Goal: Information Seeking & Learning: Learn about a topic

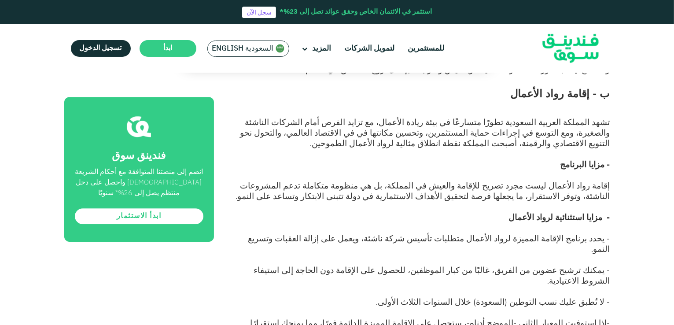
scroll to position [2698, 0]
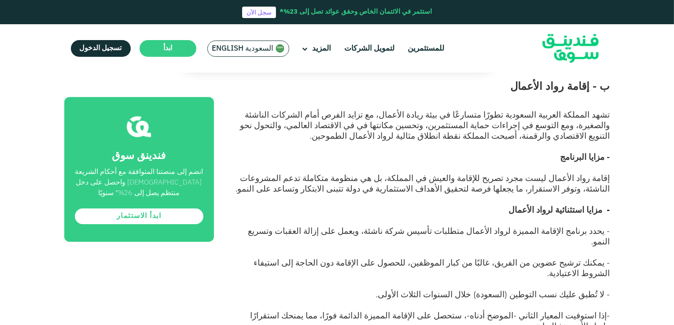
drag, startPoint x: 542, startPoint y: 225, endPoint x: 596, endPoint y: 215, distance: 54.5
drag, startPoint x: 553, startPoint y: 228, endPoint x: 613, endPoint y: 101, distance: 140.3
copy div "الفئة الأولى: [PERSON_NAME] في مرحلة النمو - الحصول على رخصة عمل من وزارة الاست…"
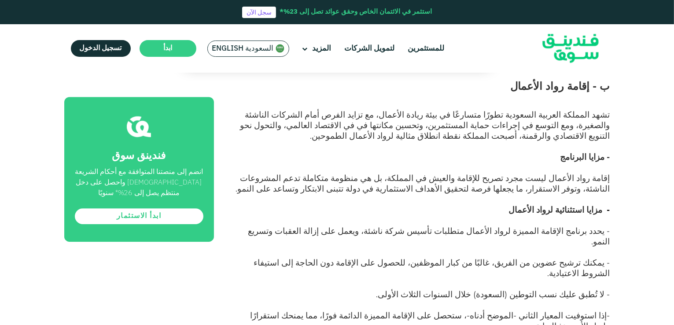
drag, startPoint x: 327, startPoint y: 341, endPoint x: 342, endPoint y: 341, distance: 14.5
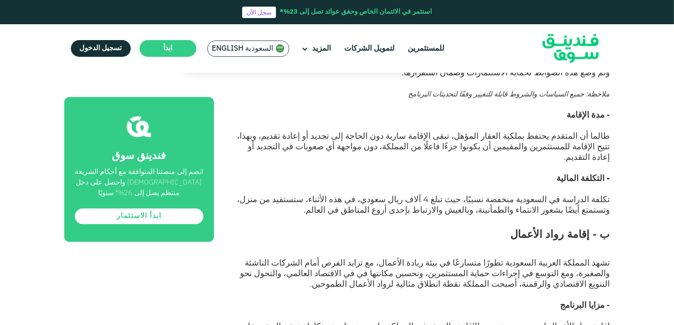
scroll to position [2537, 0]
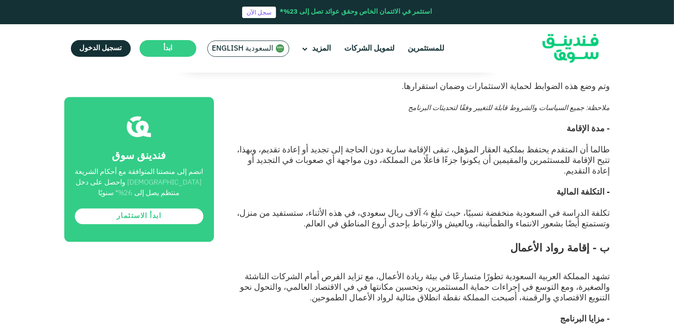
drag, startPoint x: 342, startPoint y: 341, endPoint x: 652, endPoint y: 166, distance: 356.4
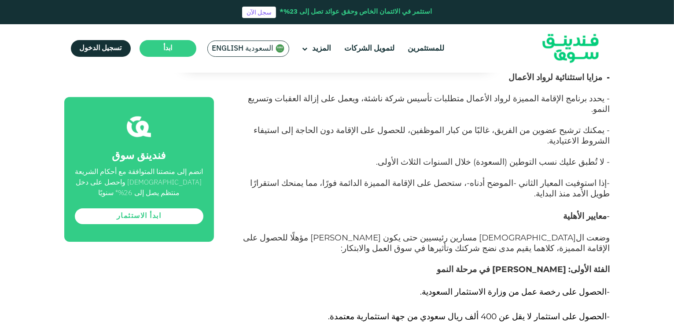
scroll to position [2862, 0]
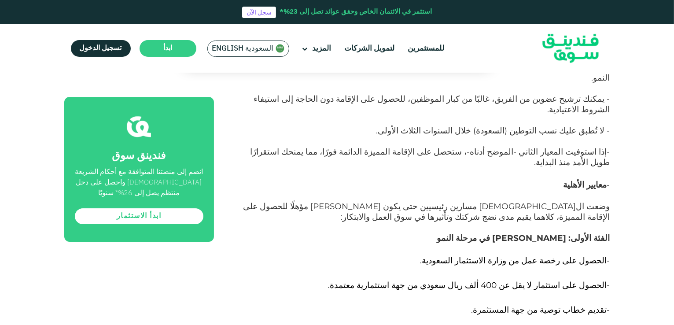
drag, startPoint x: 609, startPoint y: 196, endPoint x: 345, endPoint y: 242, distance: 267.9
copy div "الفئة الثانية: مؤسس شركة ناشئة - الحصول على رخصة من وزارة الاستثمار والصناعة. -…"
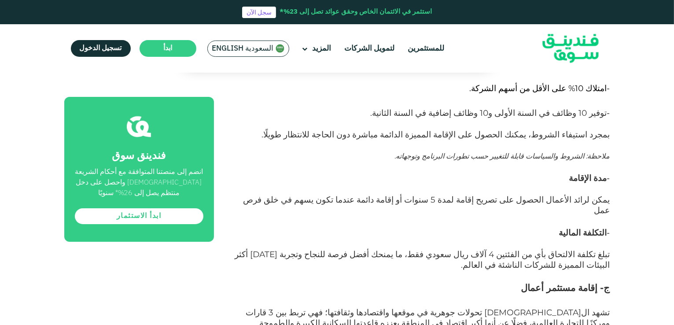
scroll to position [3309, 0]
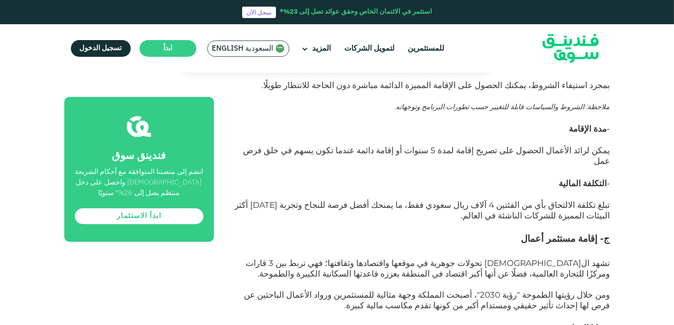
drag, startPoint x: 605, startPoint y: 228, endPoint x: 387, endPoint y: 164, distance: 227.8
click at [387, 164] on div "أُطلقت السعودية نظام الإقامة المميزة في عام ٢٠١٩، بهدف جذب الكفاءات المتميزة إل…" at bounding box center [422, 93] width 376 height 5826
copy div "الحصول على رخصة استثمار صادر عن وزارة الاستثمار السعودية. - استثمار ما لا يقل ع…"
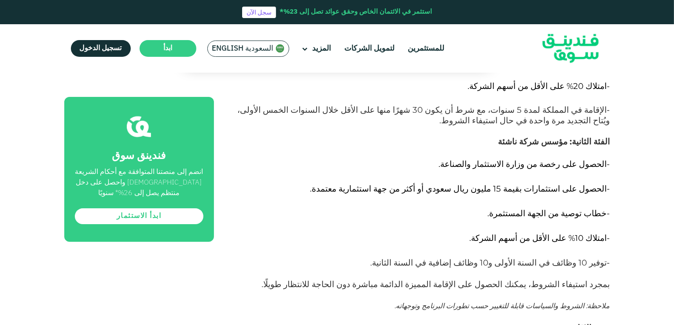
scroll to position [3271, 0]
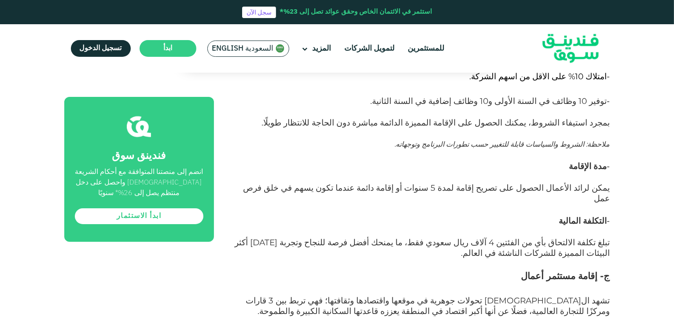
drag, startPoint x: 395, startPoint y: 277, endPoint x: 613, endPoint y: 277, distance: 218.7
click at [613, 277] on div "الصفحة الرئيسية المدونة الاستثمار" at bounding box center [337, 152] width 674 height 6688
copy span "يُمنح المستثمر الإقامة الدائمة فور تحقيق شروط الاستثمار وتوفير الوظائف المطلوبة"
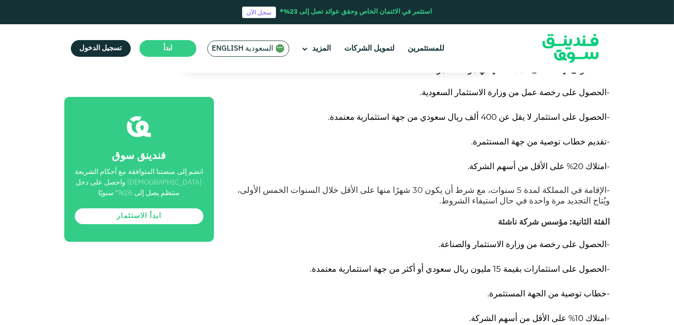
scroll to position [3022, 0]
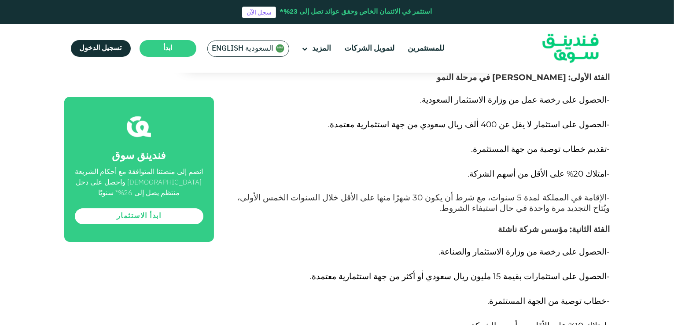
drag, startPoint x: 311, startPoint y: 132, endPoint x: 612, endPoint y: 111, distance: 301.7
copy div "- مدة الإقامة يمكن لرائد الأعمال الحصول على تصريح إقامة لمدة 5 سنوات أو إقامة د…"
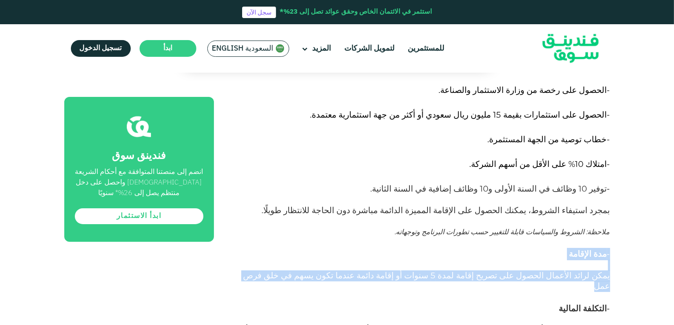
scroll to position [3345, 0]
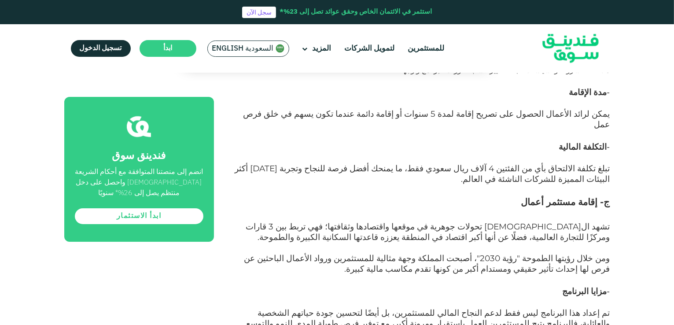
drag, startPoint x: 523, startPoint y: 258, endPoint x: 567, endPoint y: 256, distance: 44.0
drag, startPoint x: 514, startPoint y: 257, endPoint x: 631, endPoint y: 178, distance: 141.5
click at [631, 178] on div "الصفحة الرئيسية المدونة الاستثمار" at bounding box center [337, 78] width 674 height 6688
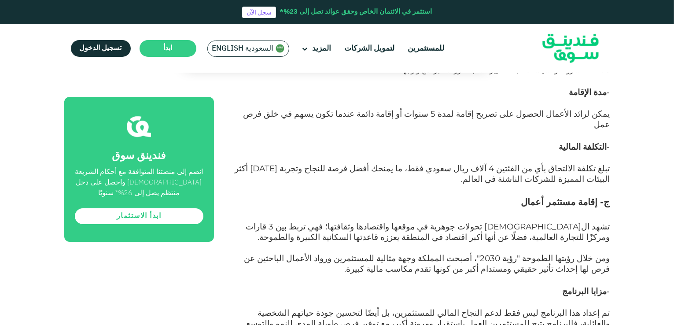
copy div "- مدة الإقامة يُمنح المستثمر الإقامة الدائمة فور تحقيق شروط الاستثمار وتوفير ال…"
